Goal: Communication & Community: Answer question/provide support

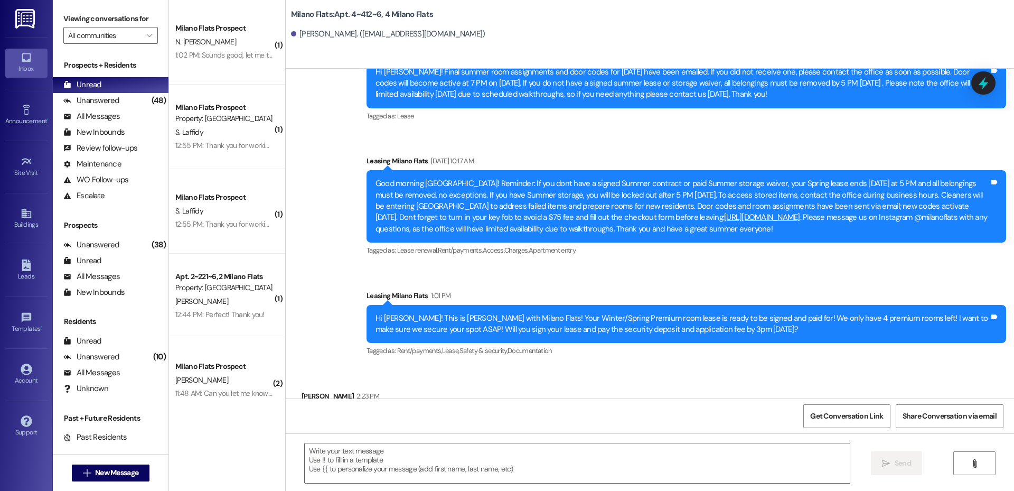
scroll to position [12316, 0]
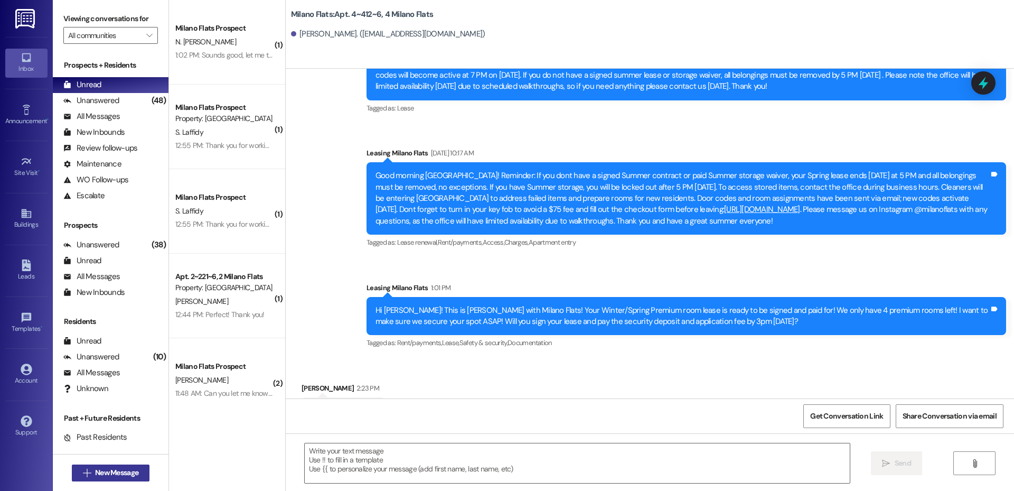
click at [90, 479] on button " New Message" at bounding box center [111, 472] width 78 height 17
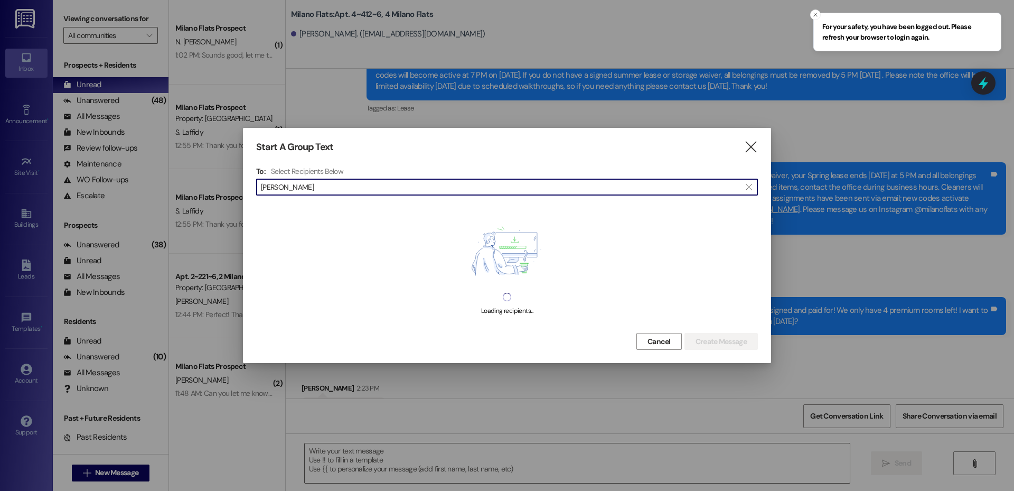
type input "[PERSON_NAME]"
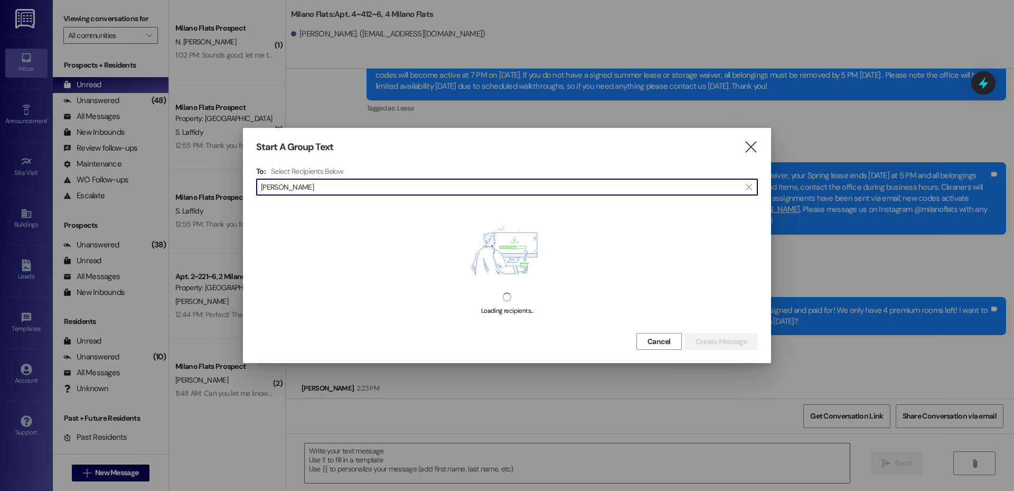
drag, startPoint x: 309, startPoint y: 188, endPoint x: 229, endPoint y: 190, distance: 80.3
click at [229, 190] on div "Start A Group Text  To: Select Recipients Below  [PERSON_NAME]  Loading reci…" at bounding box center [507, 245] width 1014 height 491
type input "[PERSON_NAME] [DEMOGRAPHIC_DATA]"
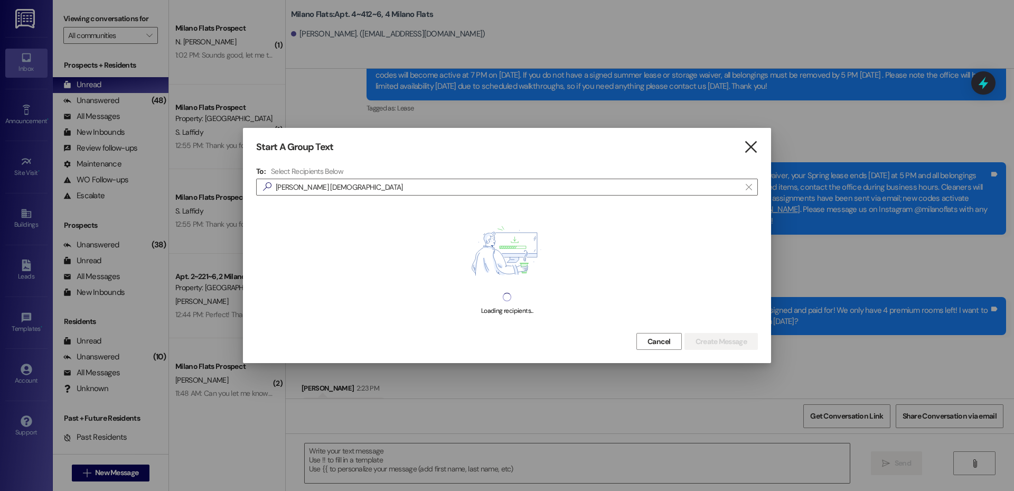
click at [747, 142] on icon "" at bounding box center [751, 147] width 14 height 11
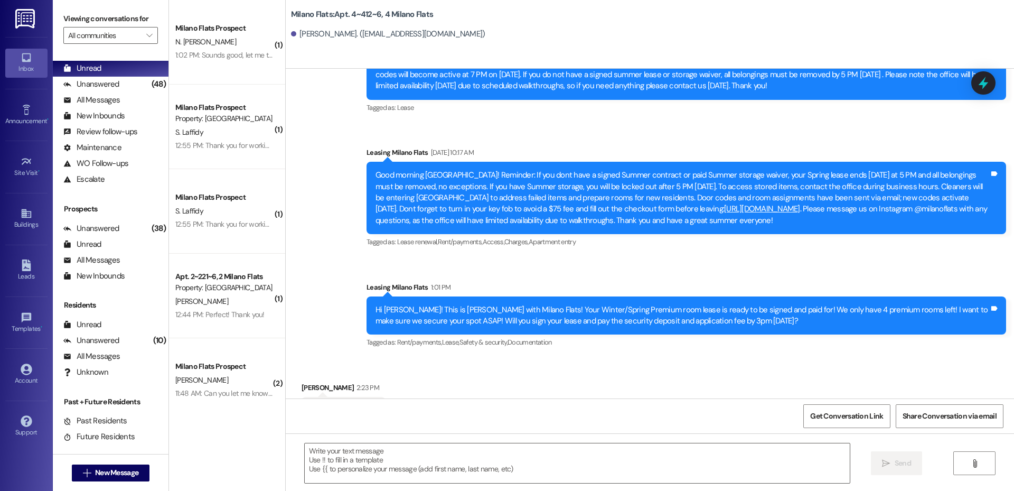
scroll to position [30, 0]
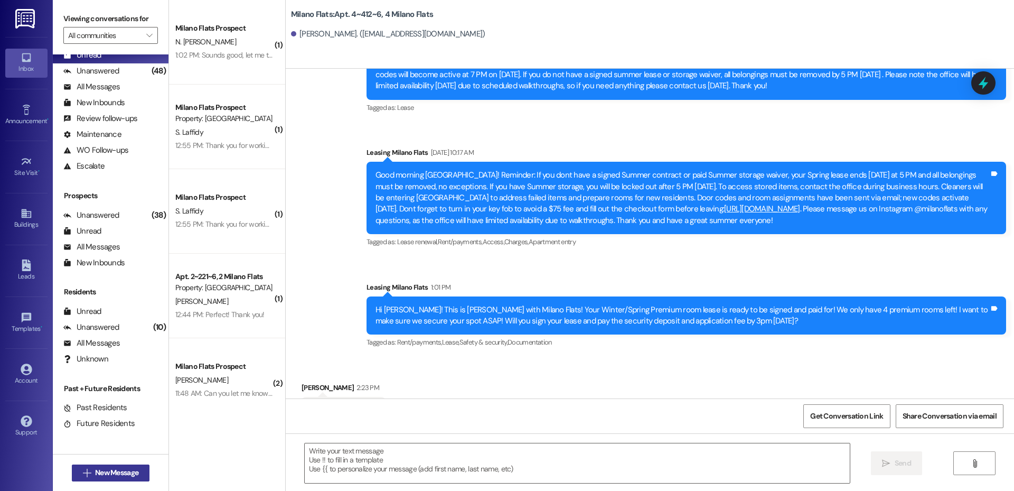
click at [113, 475] on span "New Message" at bounding box center [116, 472] width 43 height 11
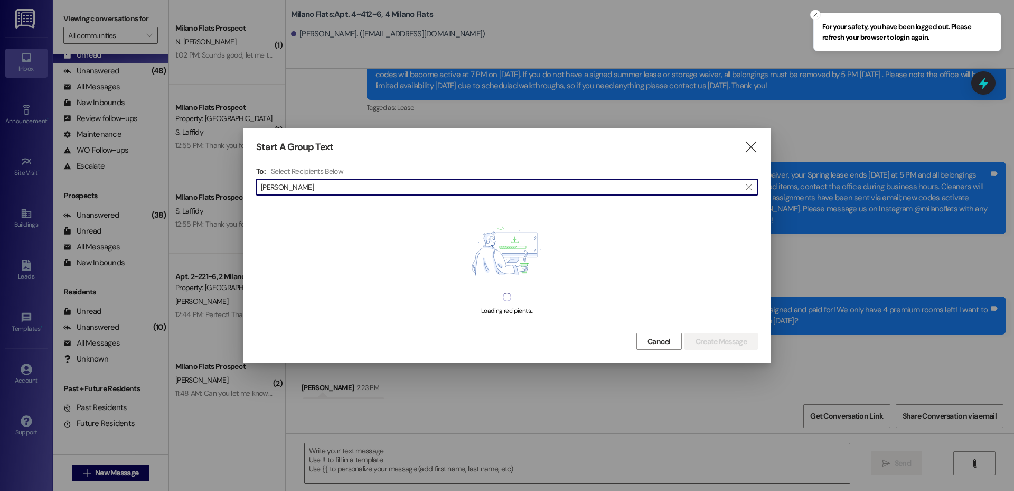
type input "[PERSON_NAME]"
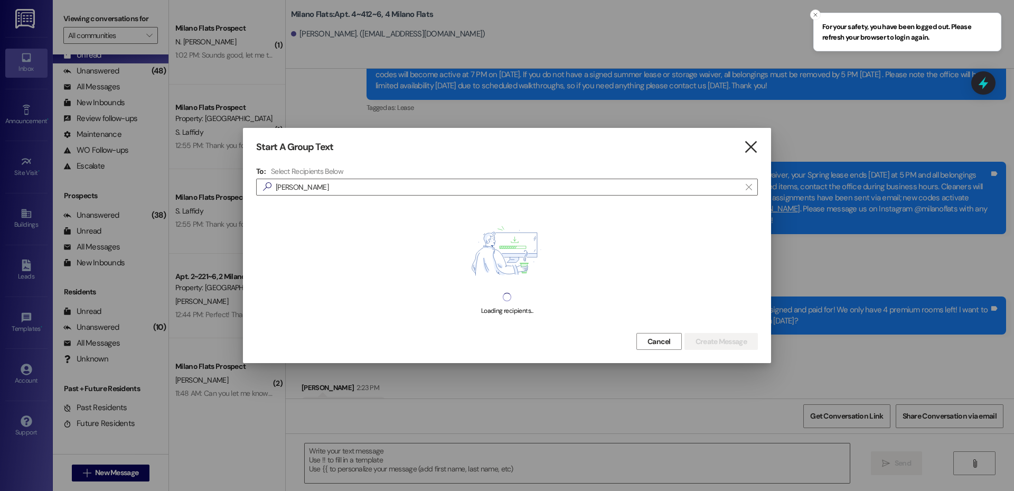
click at [743, 143] on div "Start A Group Text " at bounding box center [507, 147] width 502 height 12
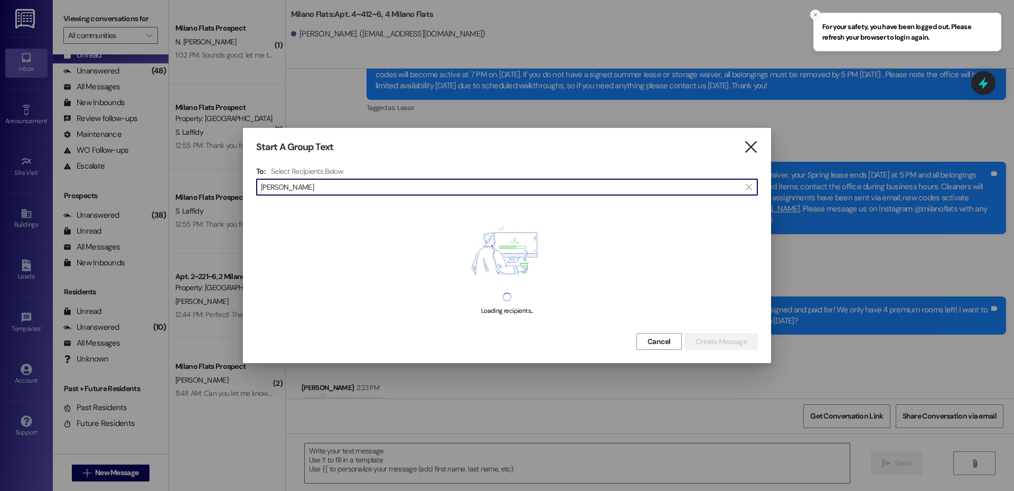
click at [749, 147] on icon "" at bounding box center [751, 147] width 14 height 11
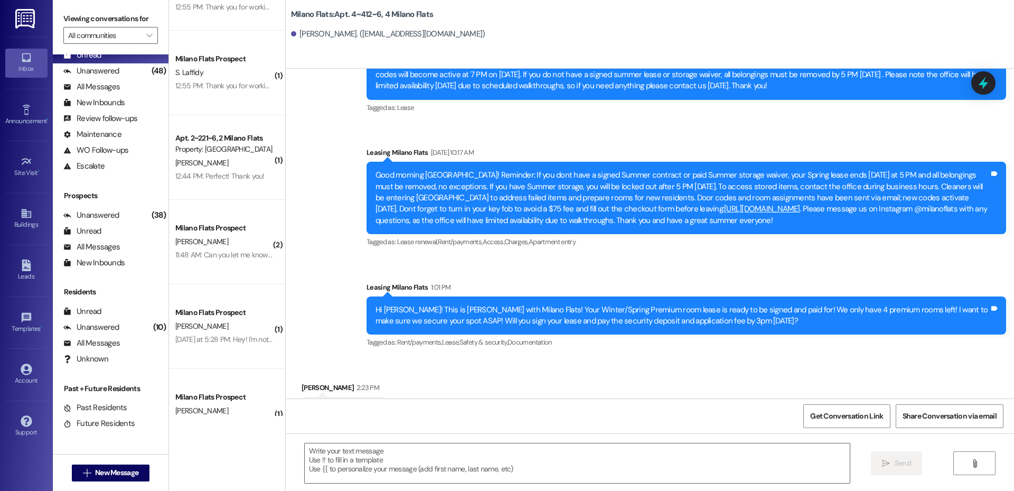
scroll to position [247, 0]
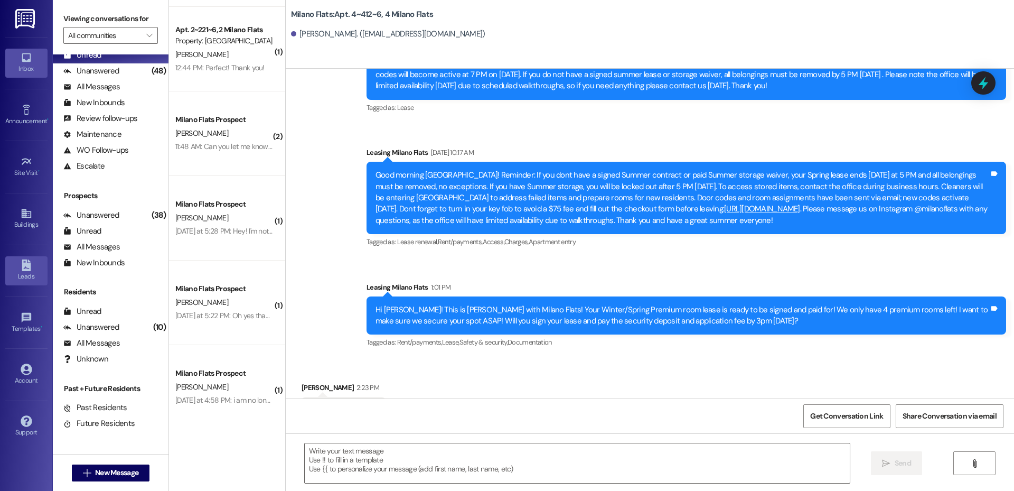
click at [30, 269] on icon at bounding box center [26, 265] width 9 height 12
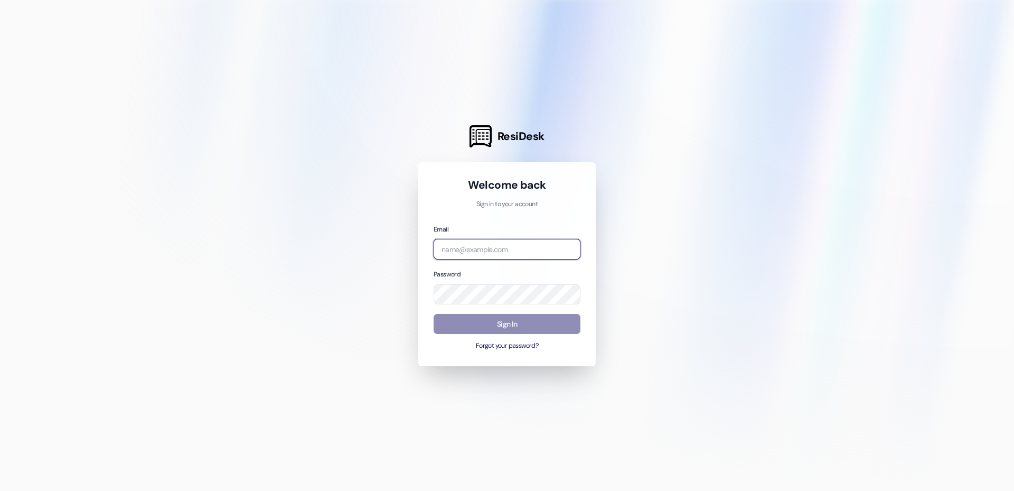
type input "[EMAIL_ADDRESS][DOMAIN_NAME]"
click at [530, 326] on button "Sign In" at bounding box center [507, 324] width 147 height 21
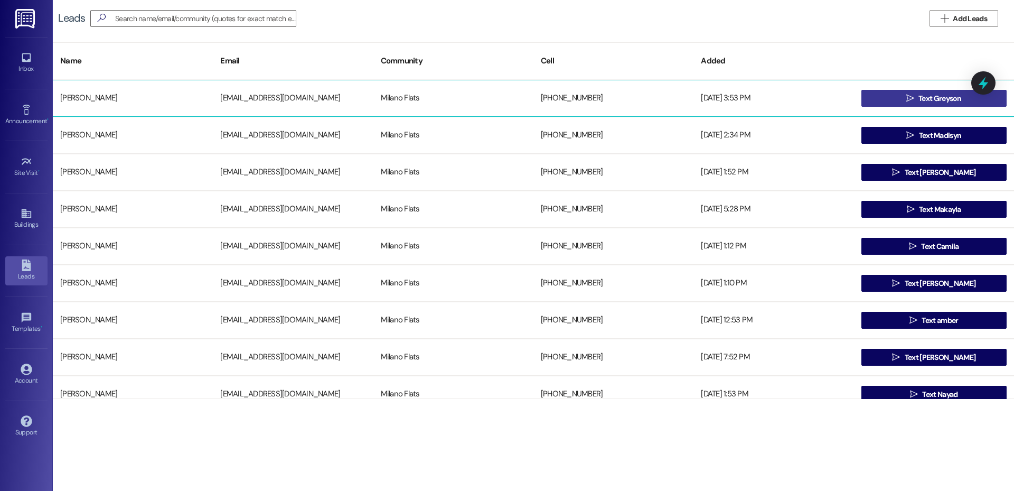
click at [885, 104] on button " Text Greyson" at bounding box center [934, 98] width 145 height 17
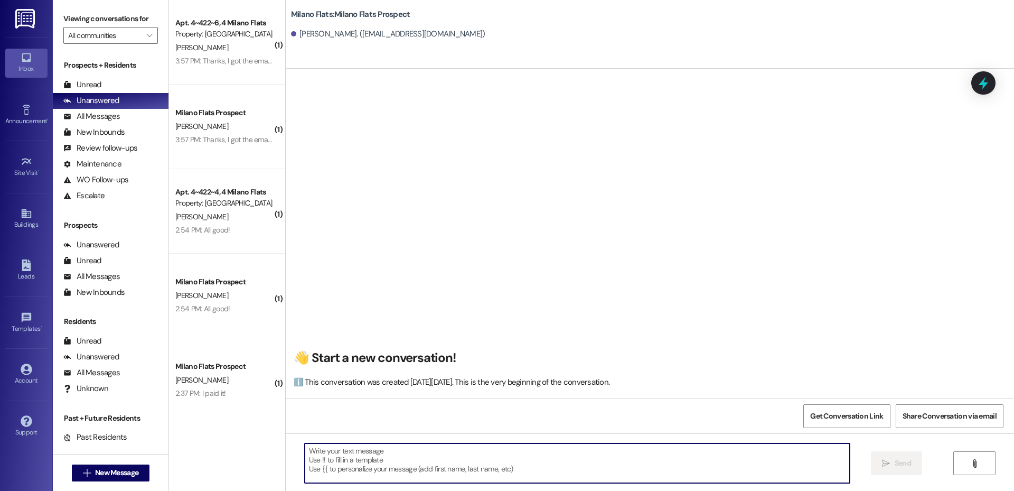
click at [425, 451] on textarea at bounding box center [577, 463] width 545 height 40
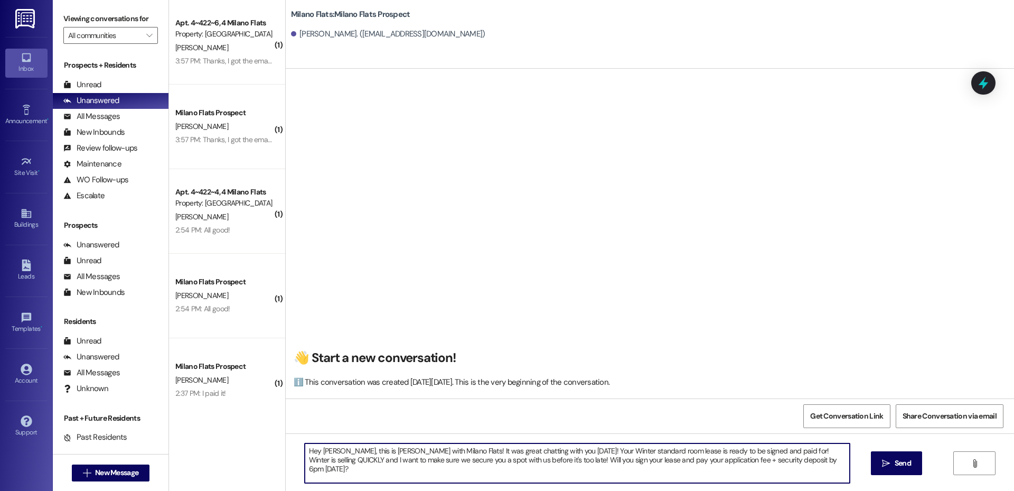
type textarea "Hey Greyson, this is Liz with Milano Flats! It was great chatting with you toda…"
